Goal: Task Accomplishment & Management: Complete application form

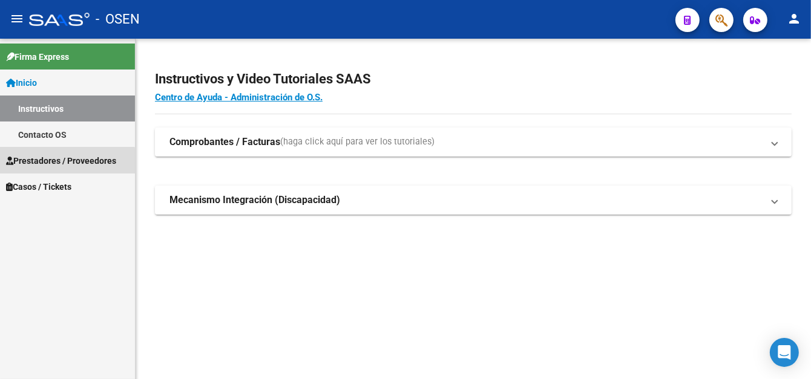
click at [64, 162] on span "Prestadores / Proveedores" at bounding box center [61, 160] width 110 height 13
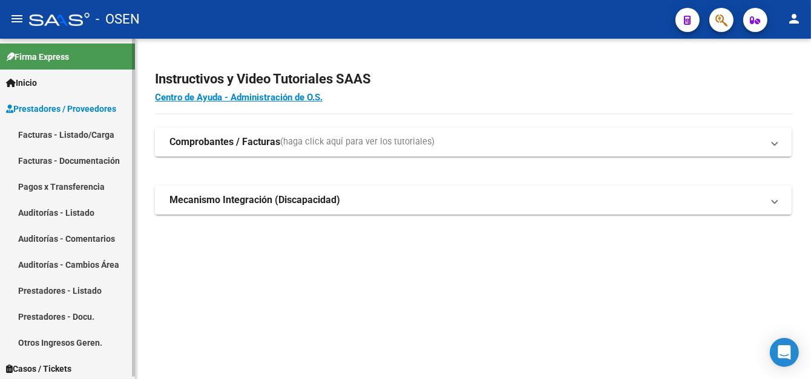
click at [82, 183] on link "Pagos x Transferencia" at bounding box center [67, 187] width 135 height 26
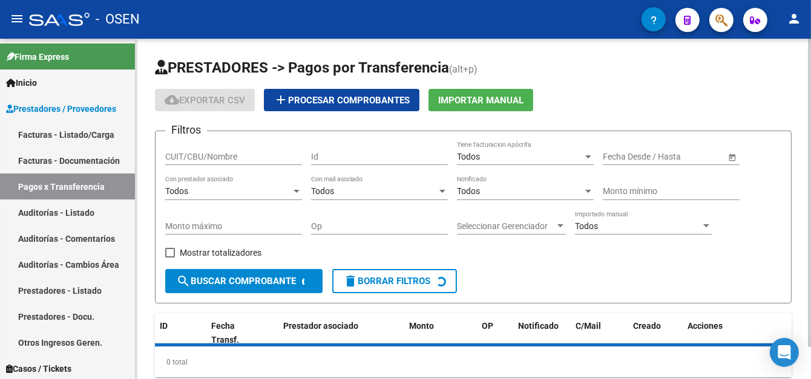
click at [194, 159] on input "CUIT/CBU/Nombre" at bounding box center [233, 157] width 137 height 10
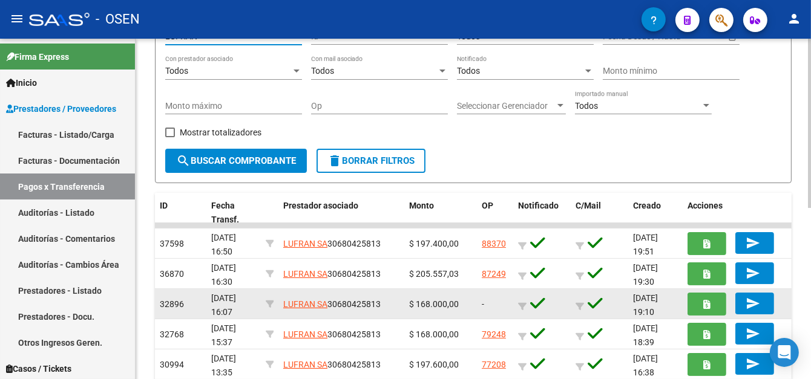
scroll to position [121, 0]
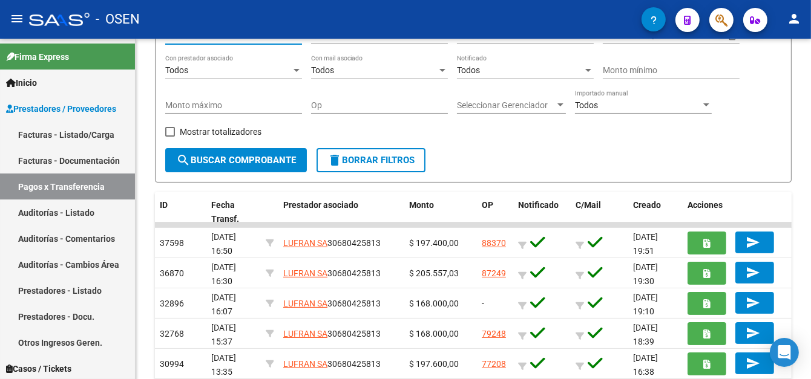
type input "LUFRAN"
click at [79, 139] on link "Facturas - Listado/Carga" at bounding box center [67, 135] width 135 height 26
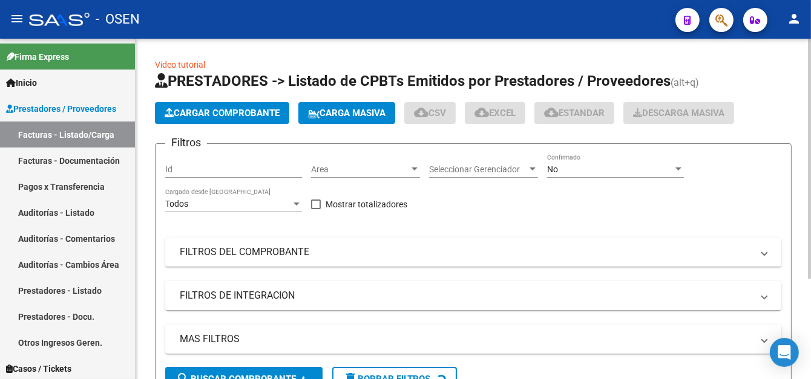
click at [232, 125] on app-list-header "PRESTADORES -> Listado de CPBTs Emitidos por Prestadores / Proveedores (alt+q) …" at bounding box center [473, 236] width 637 height 330
click at [241, 108] on span "Cargar Comprobante" at bounding box center [222, 113] width 115 height 11
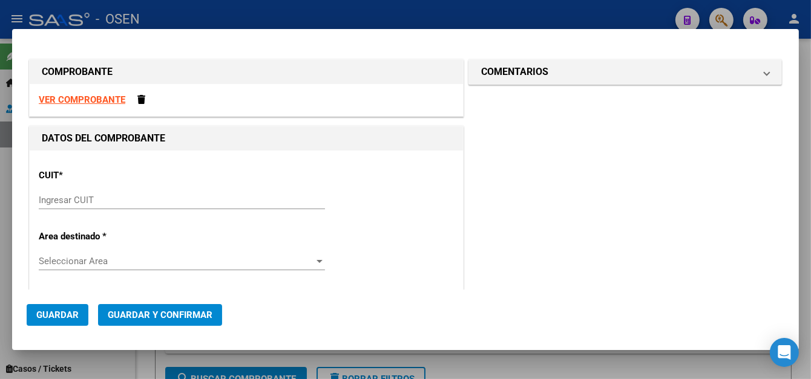
click at [291, 31] on mat-dialog-container "COMPROBANTE VER COMPROBANTE DATOS DEL COMPROBANTE CUIT * Ingresar CUIT Area des…" at bounding box center [405, 190] width 787 height 322
click at [284, 5] on div at bounding box center [405, 189] width 811 height 379
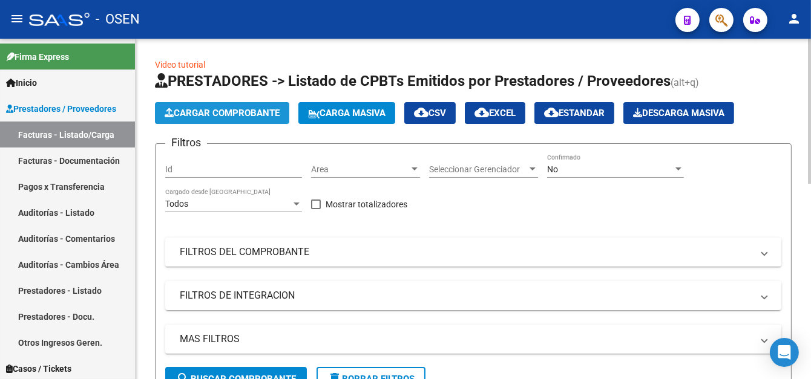
click at [180, 116] on span "Cargar Comprobante" at bounding box center [222, 113] width 115 height 11
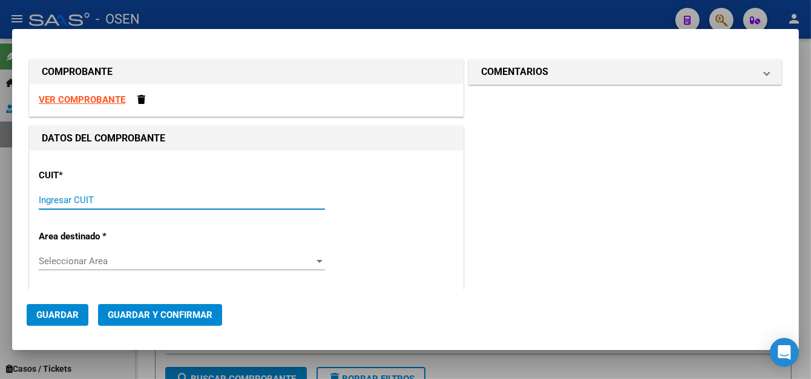
paste input "30-68042581-3"
type input "30-68042581-3"
type input "2"
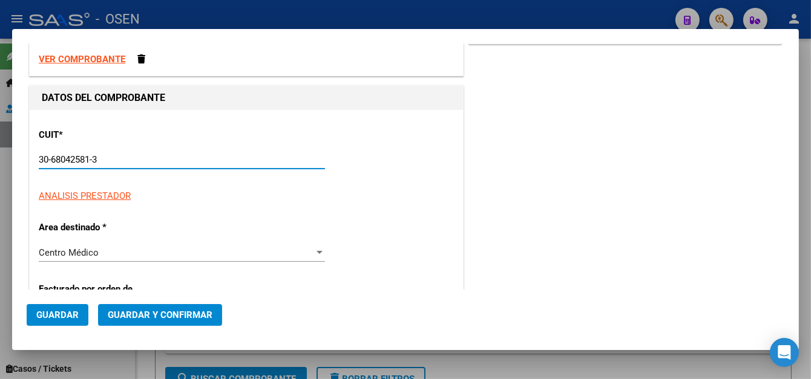
scroll to position [61, 0]
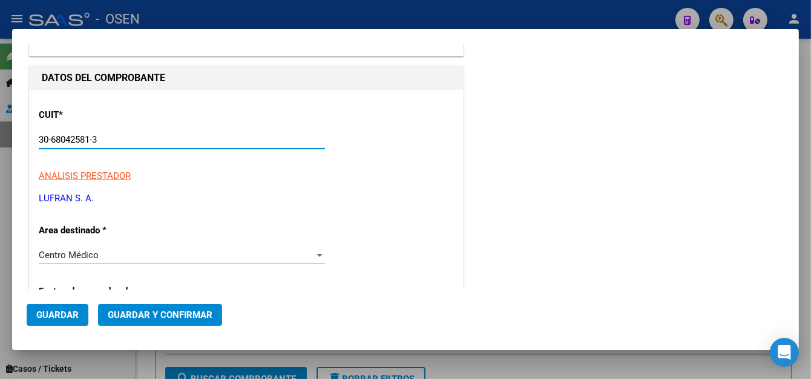
type input "30-68042581-3"
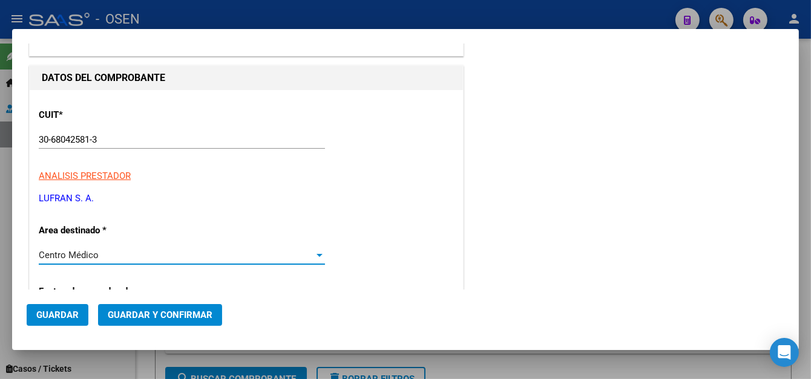
click at [114, 257] on div "Centro Médico" at bounding box center [176, 255] width 275 height 11
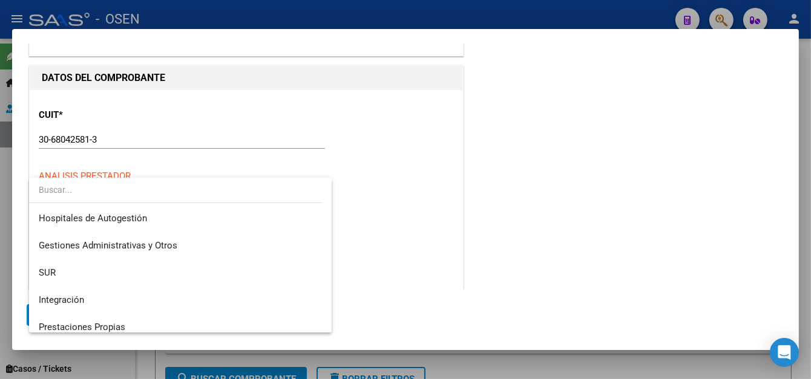
scroll to position [290, 0]
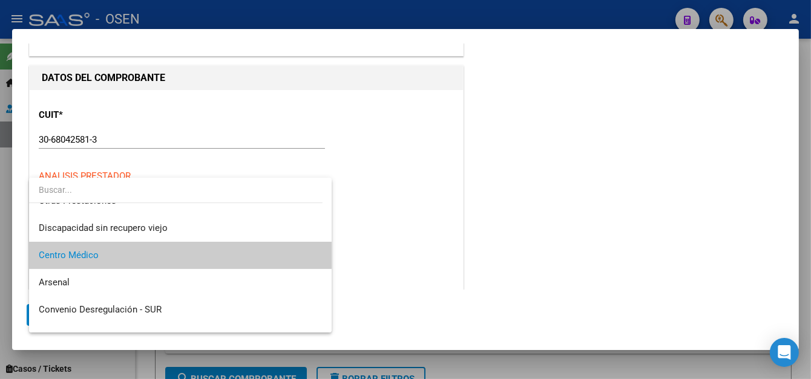
click at [113, 255] on span "Centro Médico" at bounding box center [180, 255] width 283 height 27
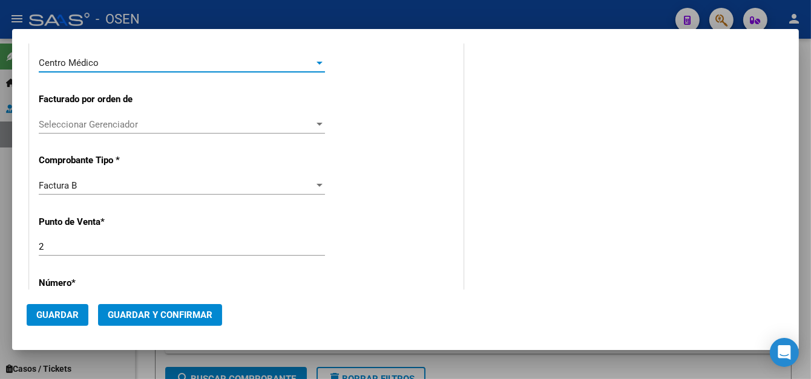
scroll to position [303, 0]
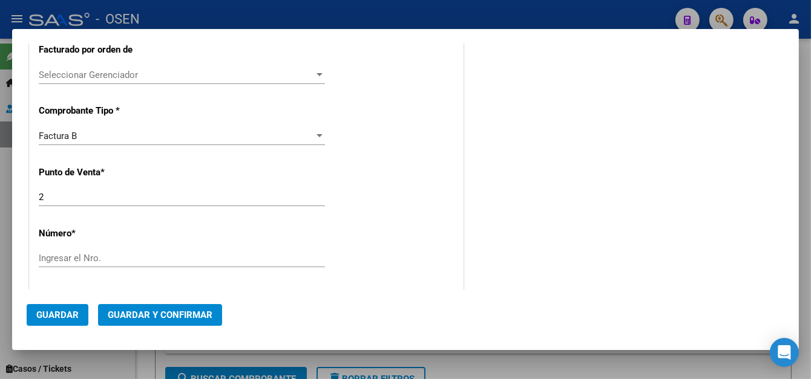
click at [66, 253] on input "Ingresar el Nro." at bounding box center [182, 258] width 286 height 11
click at [118, 258] on input "Ingresar el Nro." at bounding box center [182, 258] width 286 height 11
type input "9639"
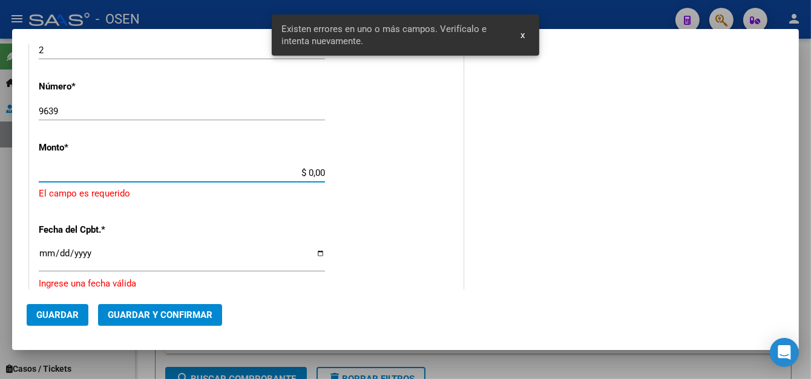
scroll to position [389, 0]
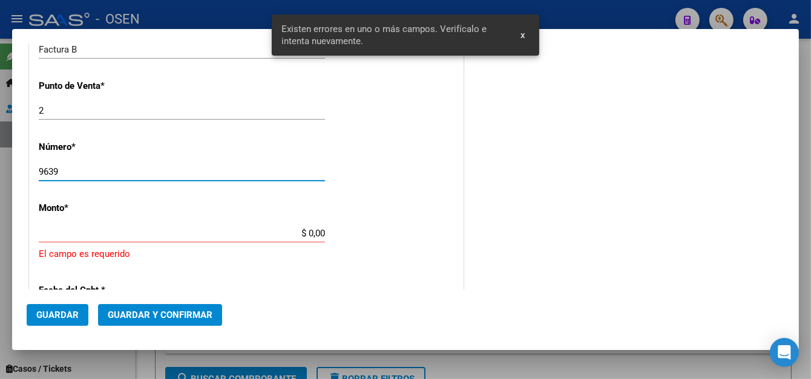
drag, startPoint x: 86, startPoint y: 174, endPoint x: 0, endPoint y: 173, distance: 85.9
click at [0, 174] on div "COMPROBANTE VER COMPROBANTE DATOS DEL COMPROBANTE CUIT * 30-68042581-3 Ingresar…" at bounding box center [405, 189] width 811 height 379
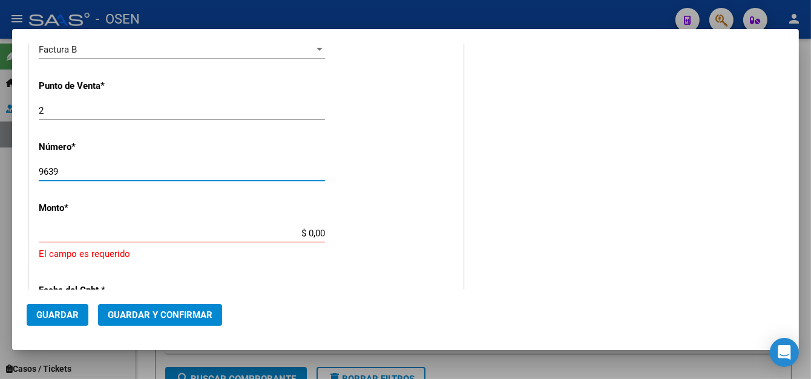
click at [300, 232] on input "$ 0,00" at bounding box center [182, 233] width 286 height 11
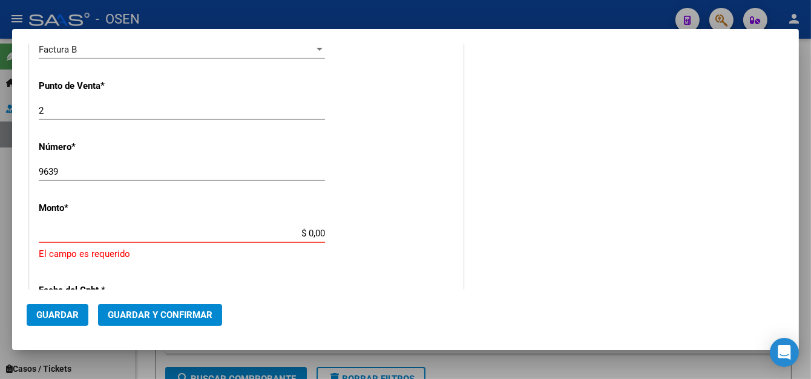
click at [309, 229] on div "CUIT * 30-68042581-3 Ingresar CUIT ANALISIS PRESTADOR LUFRAN S. A. ARCA Padrón …" at bounding box center [246, 236] width 433 height 948
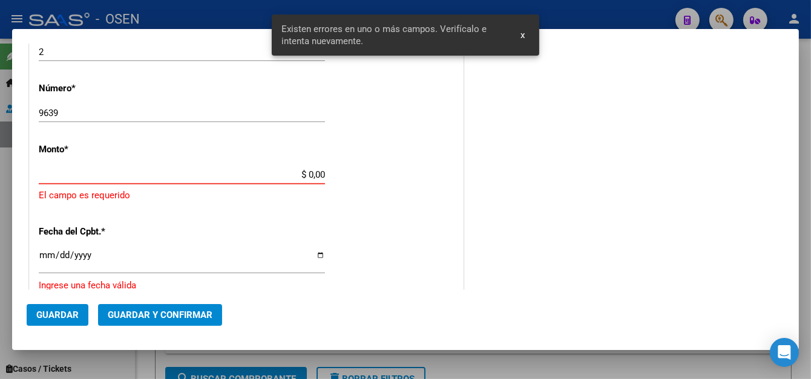
scroll to position [453, 0]
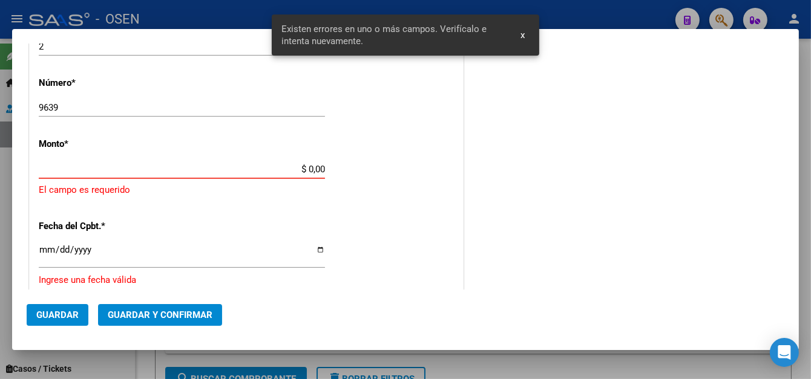
click at [303, 171] on input "$ 0,00" at bounding box center [182, 169] width 286 height 11
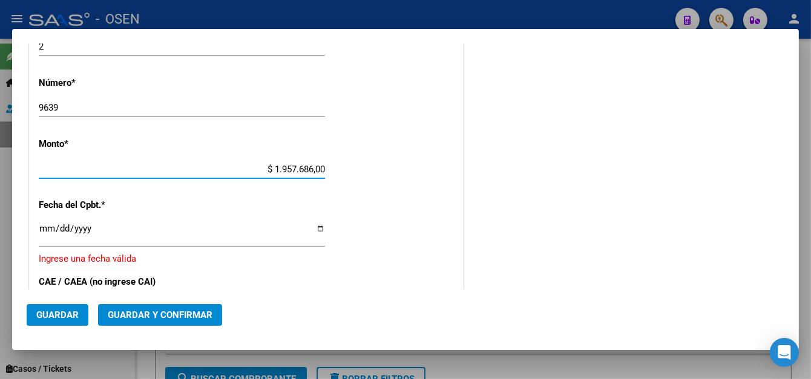
type input "$ 195.768,60"
click at [50, 224] on input "Ingresar la fecha" at bounding box center [182, 233] width 286 height 19
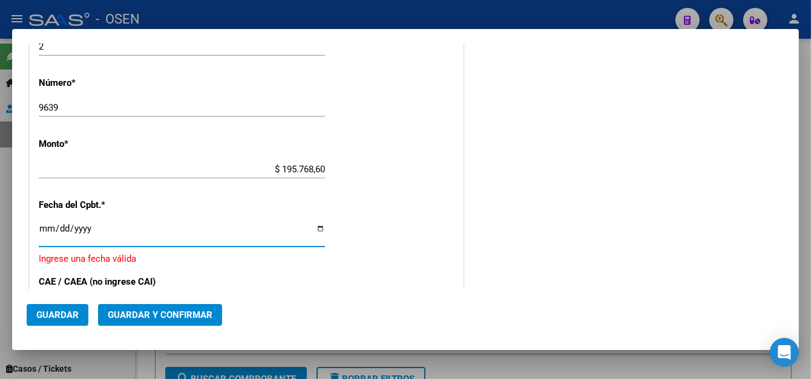
click at [61, 229] on input "Ingresar la fecha" at bounding box center [182, 233] width 286 height 19
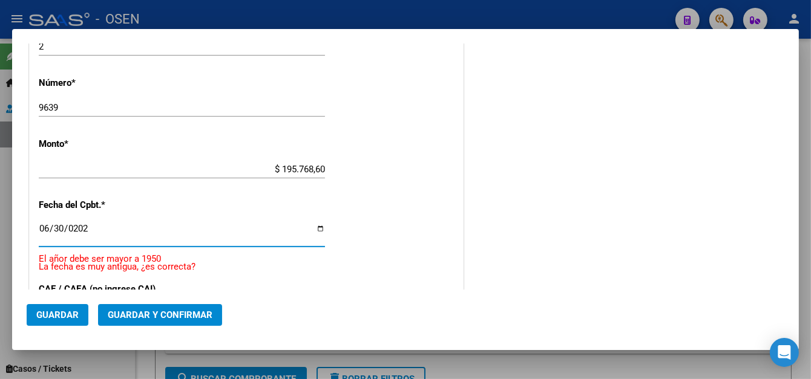
type input "[DATE]"
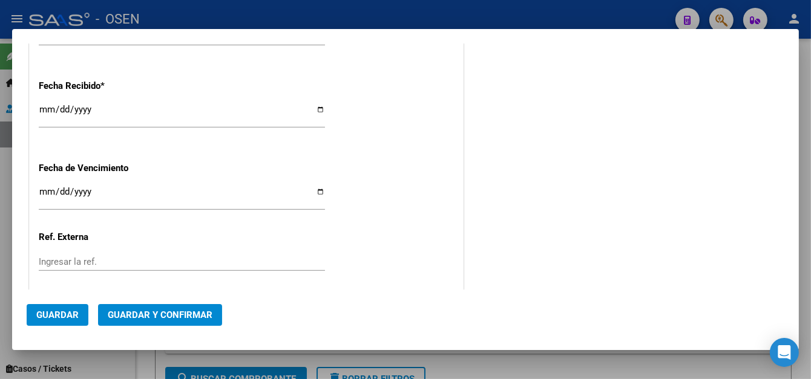
scroll to position [782, 0]
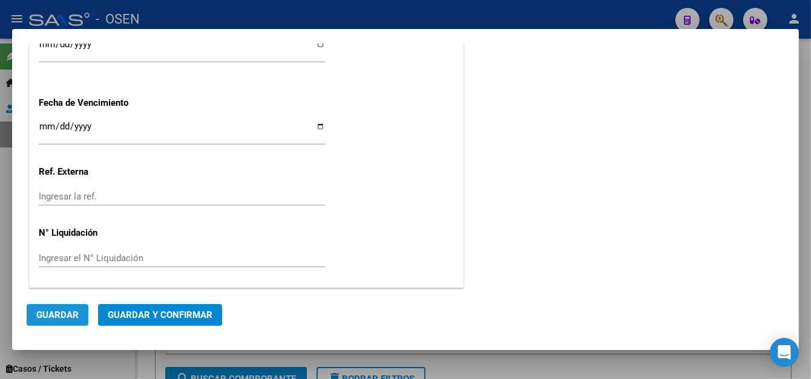
click at [50, 306] on button "Guardar" at bounding box center [58, 315] width 62 height 22
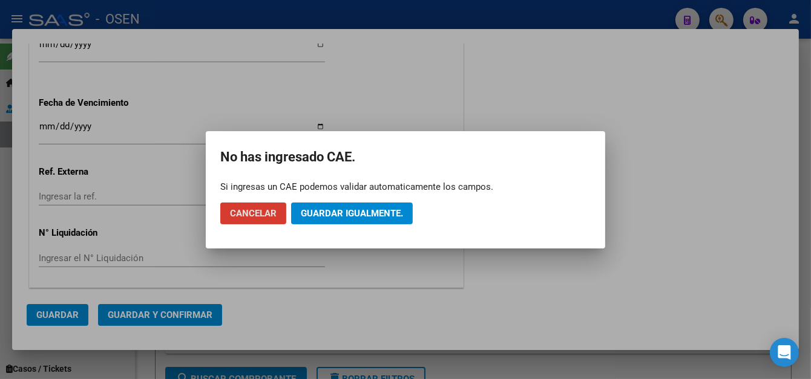
click at [307, 211] on span "Guardar igualmente." at bounding box center [352, 213] width 102 height 11
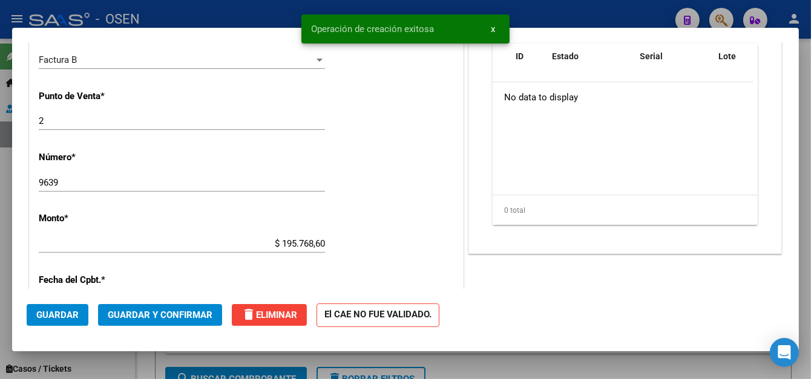
scroll to position [424, 0]
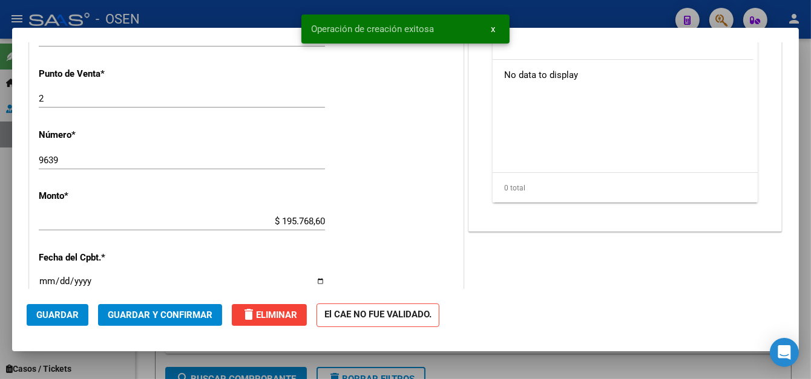
click at [237, 18] on div at bounding box center [405, 189] width 811 height 379
type input "$ 0,00"
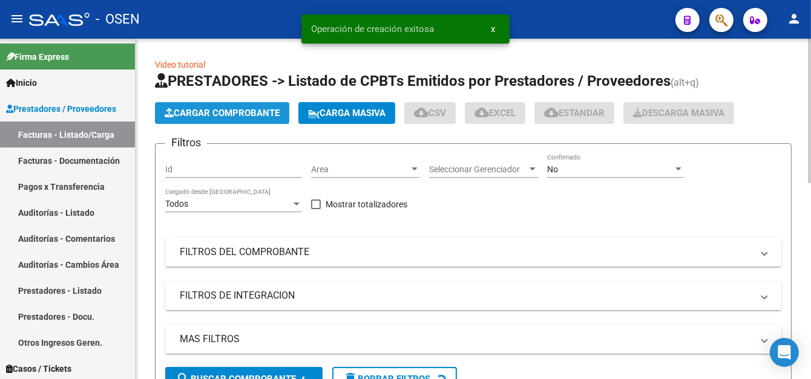
click at [223, 104] on button "Cargar Comprobante" at bounding box center [222, 113] width 134 height 22
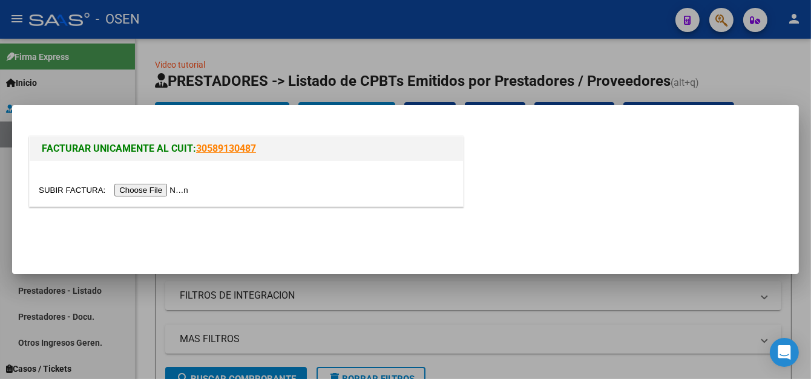
click at [156, 194] on input "file" at bounding box center [115, 190] width 153 height 13
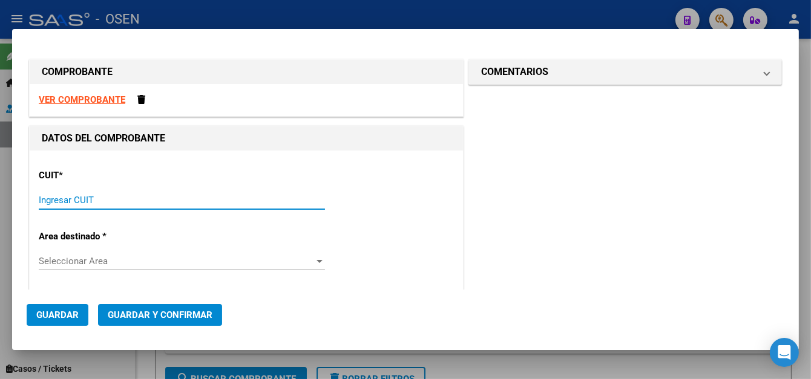
paste input "30-68042581-3"
type input "30-68042581-3"
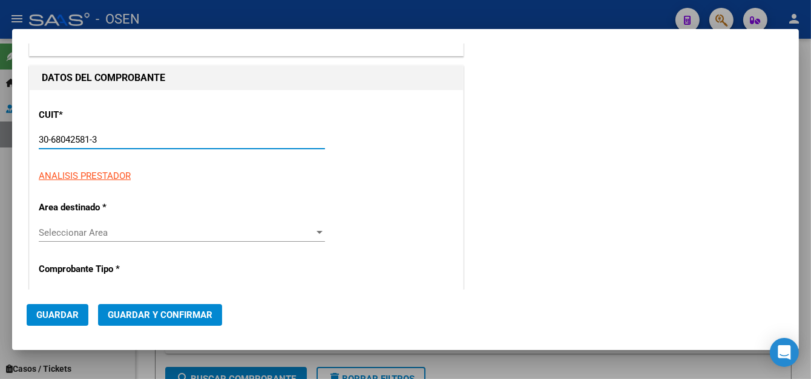
type input "2"
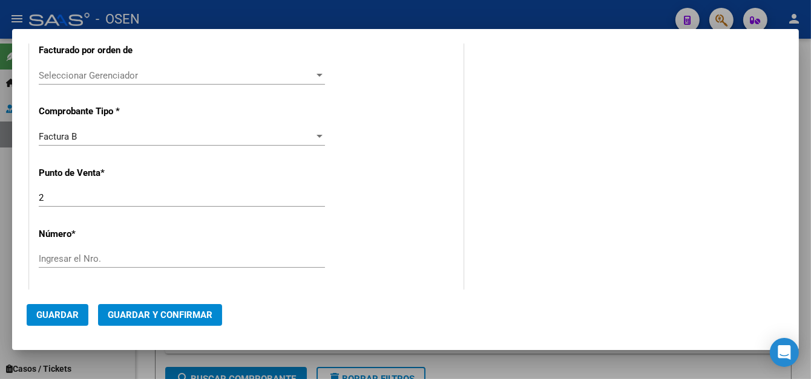
scroll to position [303, 0]
type input "30-68042581-3"
click at [66, 258] on input "Ingresar el Nro." at bounding box center [182, 258] width 286 height 11
click at [85, 258] on input "Ingresar el Nro." at bounding box center [182, 258] width 286 height 11
click at [82, 258] on input "Ingresar el Nro." at bounding box center [182, 258] width 286 height 11
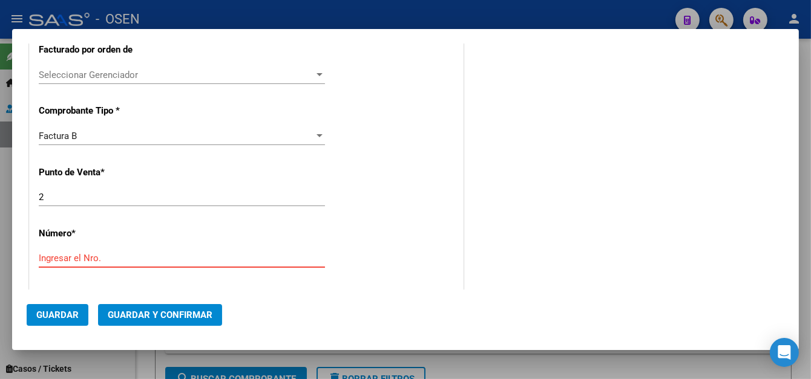
click at [100, 258] on input "Ingresar el Nro." at bounding box center [182, 258] width 286 height 11
type input "10449"
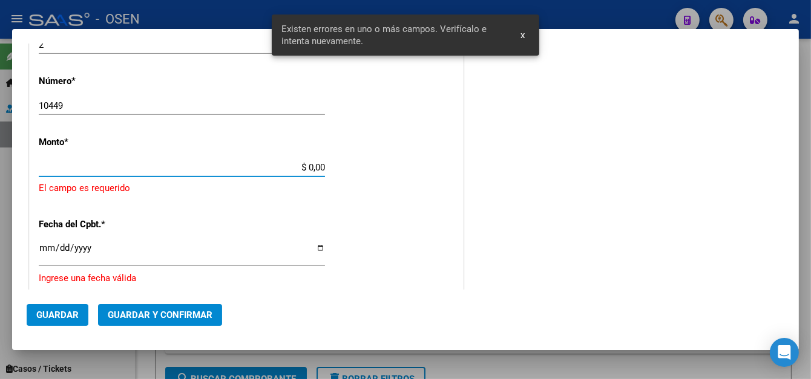
scroll to position [450, 0]
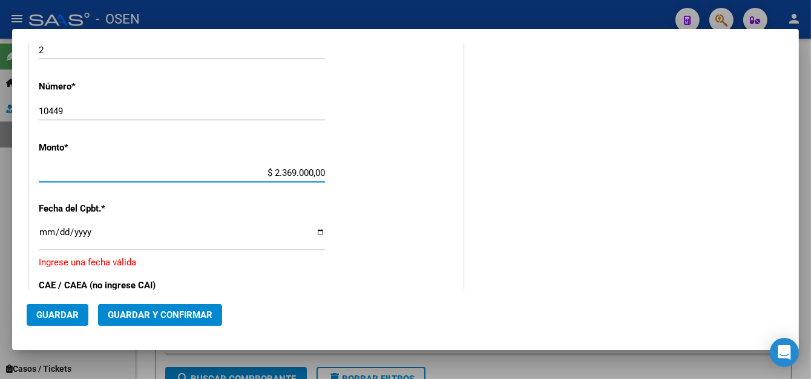
type input "$ 236.900,00"
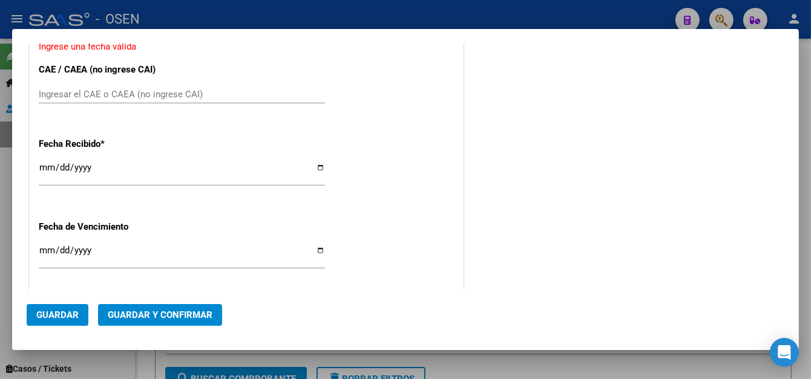
scroll to position [605, 0]
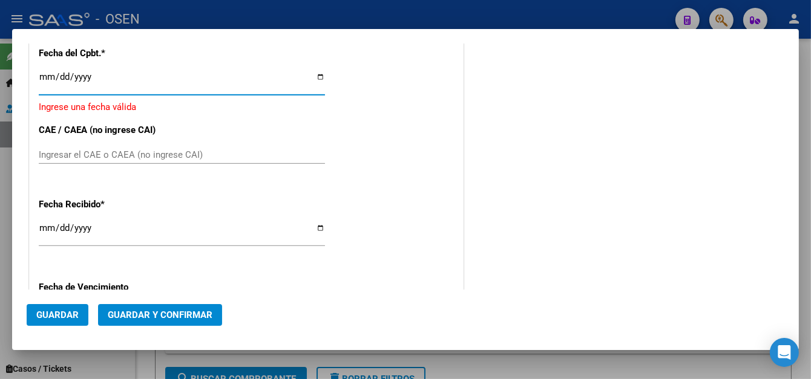
click at [39, 74] on input "Ingresar la fecha" at bounding box center [182, 81] width 286 height 19
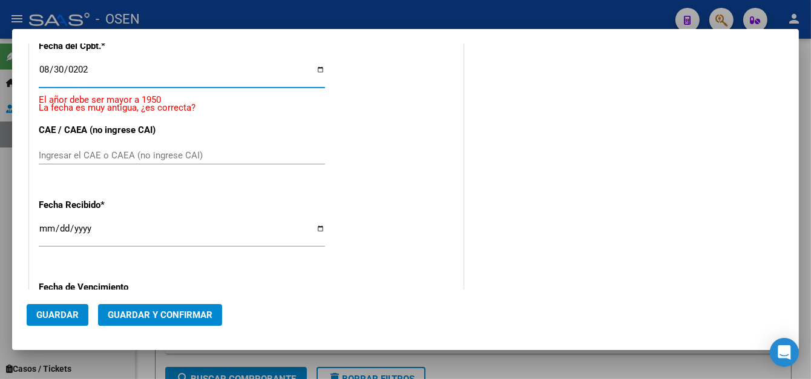
type input "[DATE]"
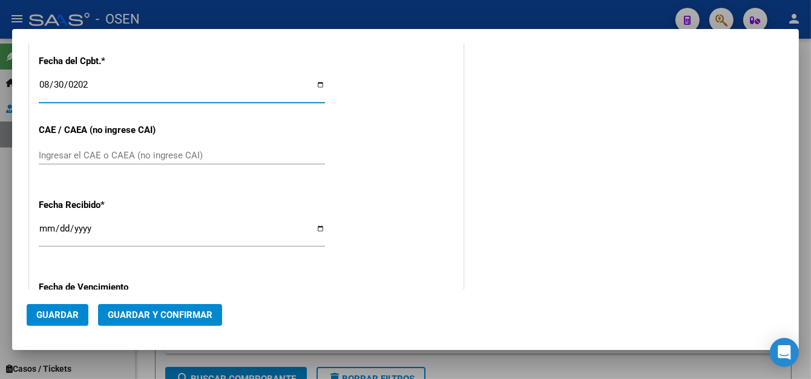
scroll to position [779, 0]
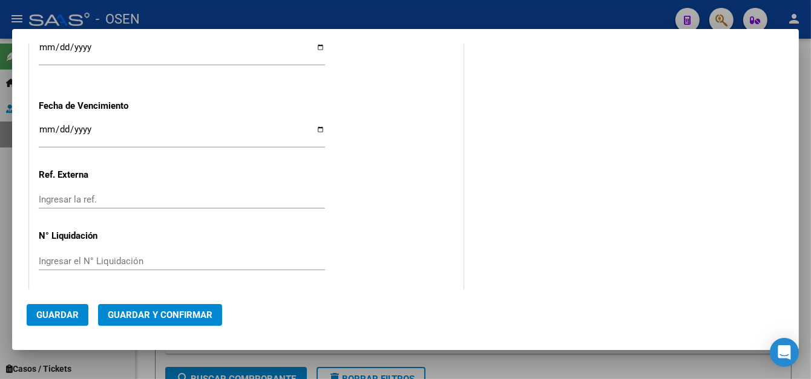
click at [46, 123] on div "Ingresar la fecha" at bounding box center [182, 135] width 286 height 26
click at [47, 123] on div "Ingresar la fecha" at bounding box center [182, 135] width 286 height 26
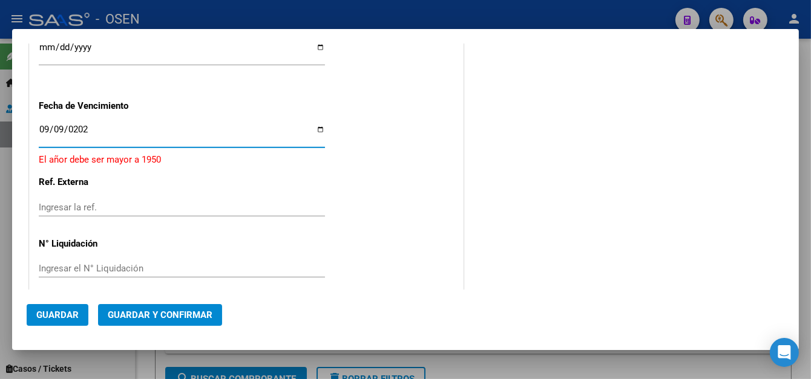
type input "[DATE]"
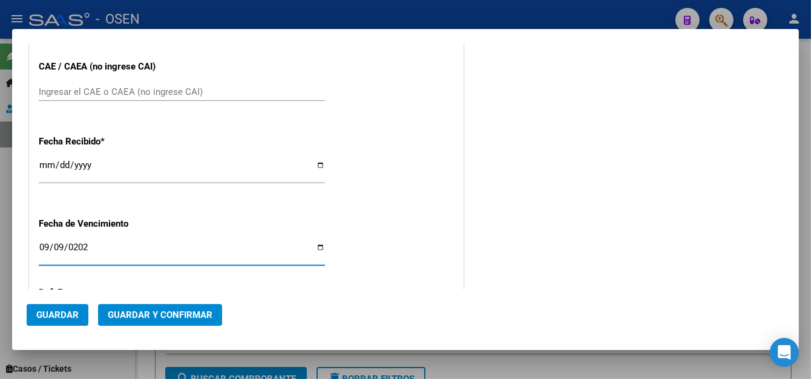
scroll to position [540, 0]
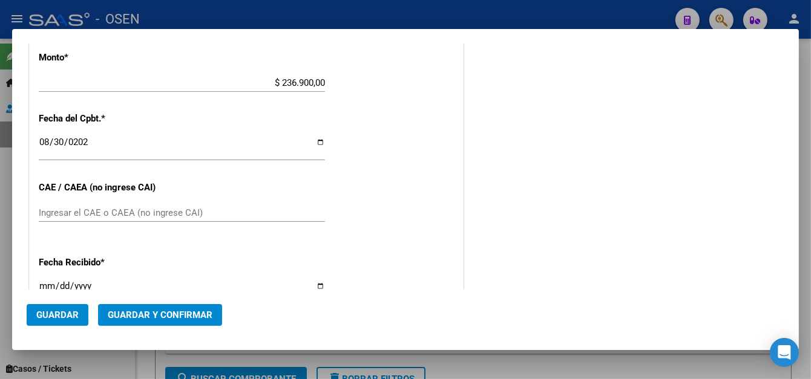
click at [68, 312] on span "Guardar" at bounding box center [57, 315] width 42 height 11
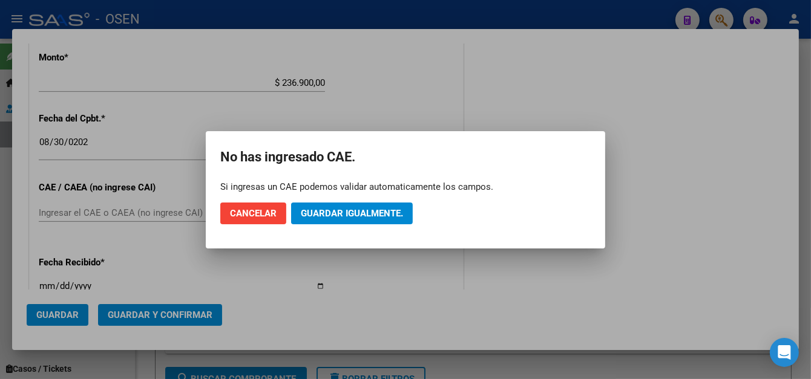
drag, startPoint x: 344, startPoint y: 225, endPoint x: 346, endPoint y: 212, distance: 12.8
click at [344, 219] on mat-dialog-actions "Cancelar Guardar igualmente." at bounding box center [405, 213] width 370 height 41
click at [346, 212] on span "Guardar igualmente." at bounding box center [352, 213] width 102 height 11
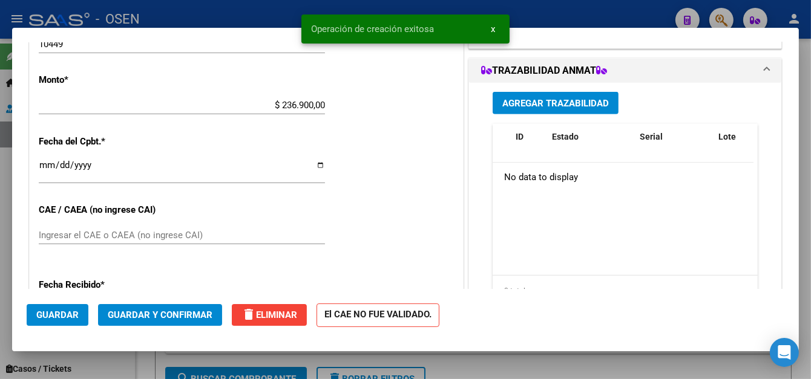
scroll to position [0, 0]
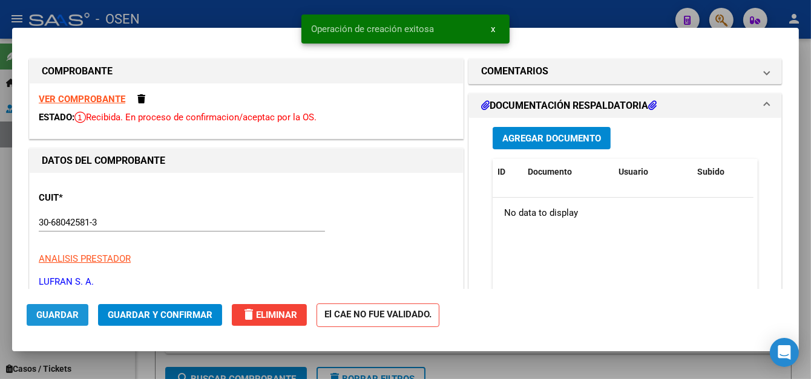
click at [66, 306] on button "Guardar" at bounding box center [58, 315] width 62 height 22
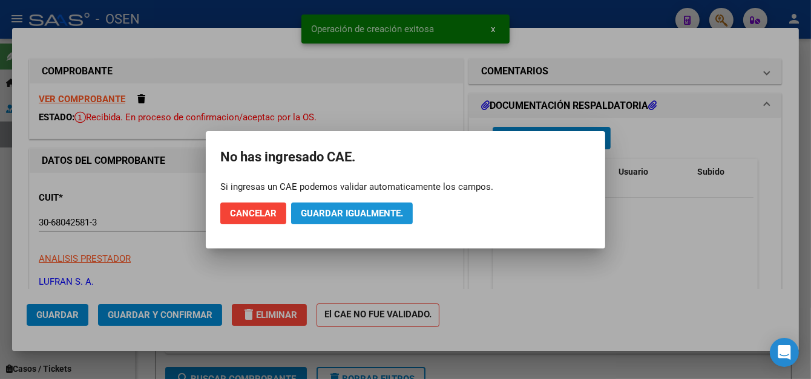
drag, startPoint x: 324, startPoint y: 209, endPoint x: 242, endPoint y: 22, distance: 204.1
click at [322, 203] on button "Guardar igualmente." at bounding box center [352, 214] width 122 height 22
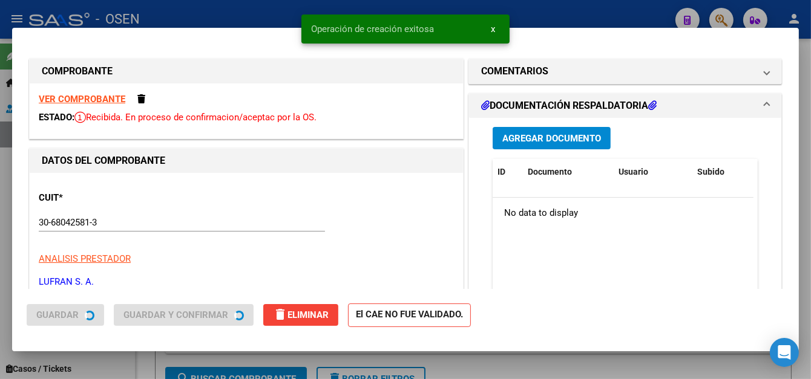
drag, startPoint x: 242, startPoint y: 14, endPoint x: 315, endPoint y: 1, distance: 74.3
click at [243, 14] on div at bounding box center [405, 189] width 811 height 379
type input "$ 0,00"
